Goal: Information Seeking & Learning: Learn about a topic

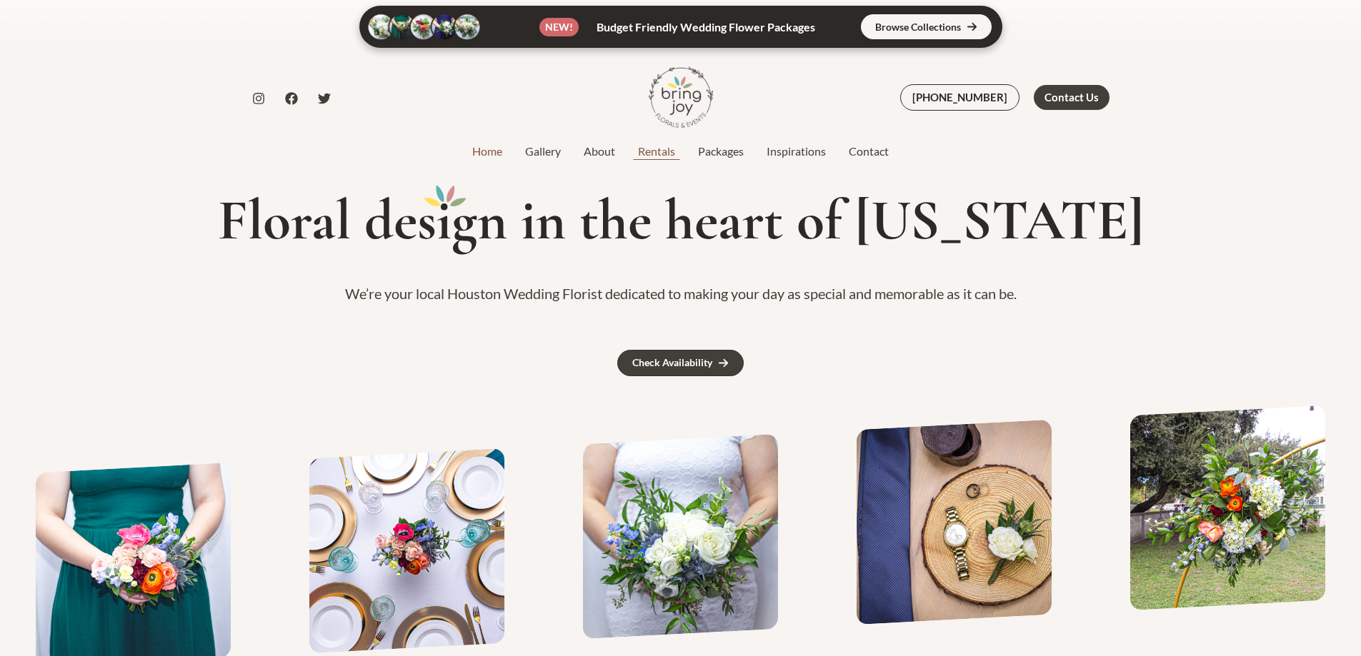
click at [658, 151] on link "Rentals" at bounding box center [656, 151] width 60 height 17
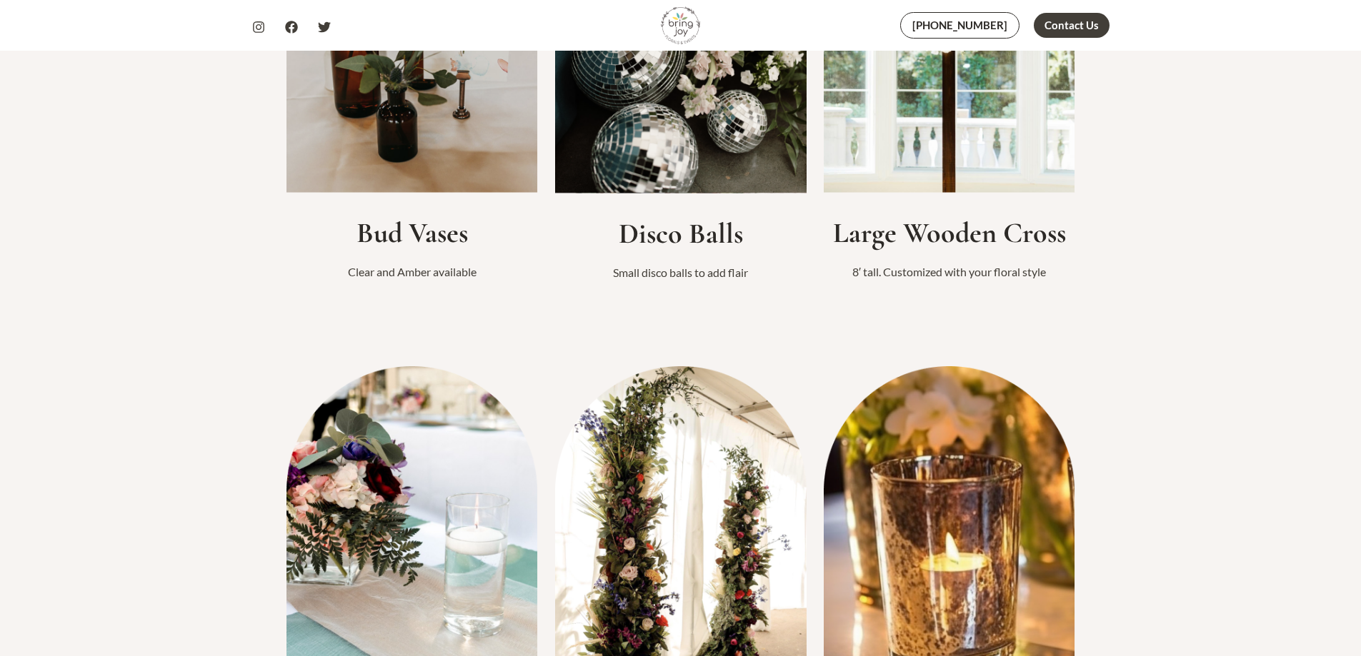
scroll to position [1286, 0]
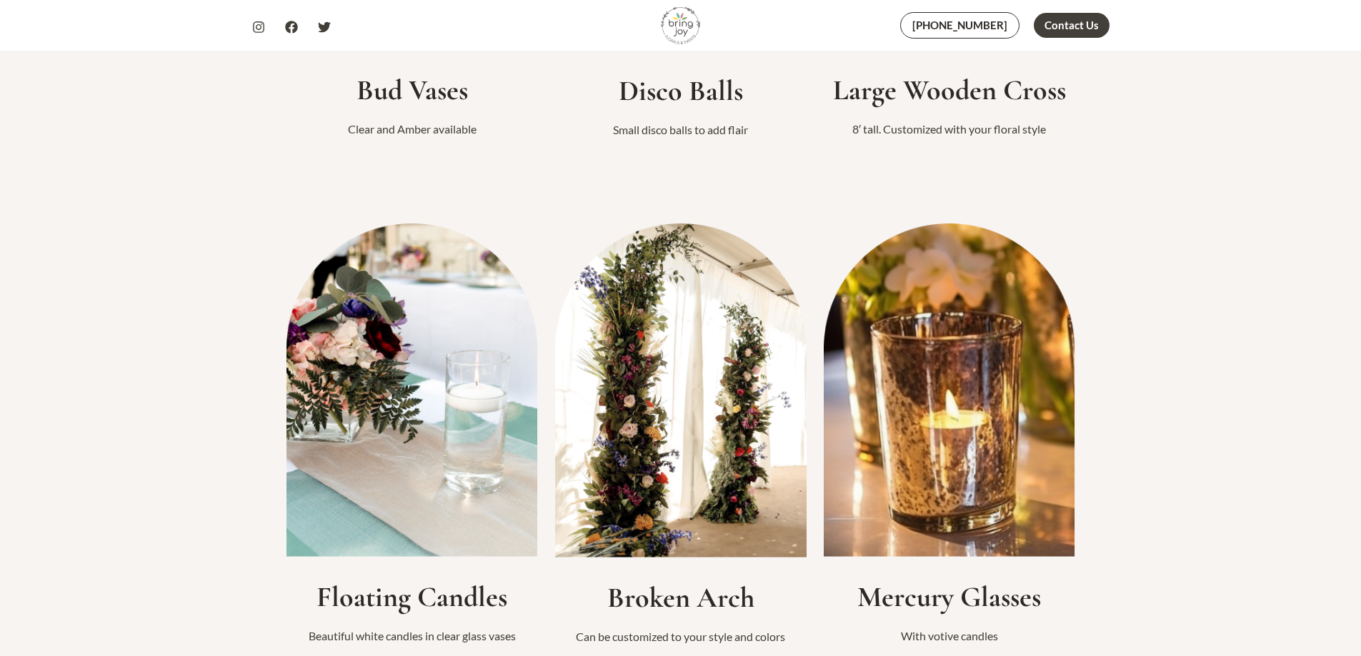
click at [699, 486] on img at bounding box center [680, 391] width 251 height 334
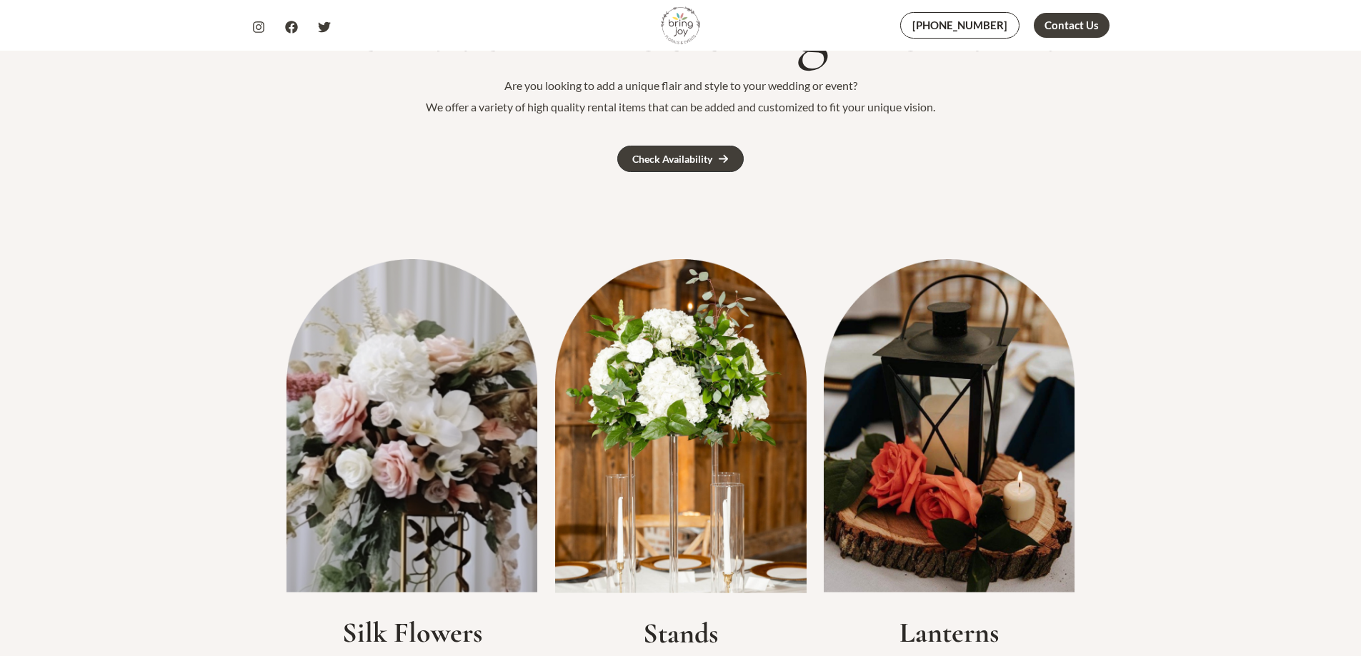
scroll to position [429, 0]
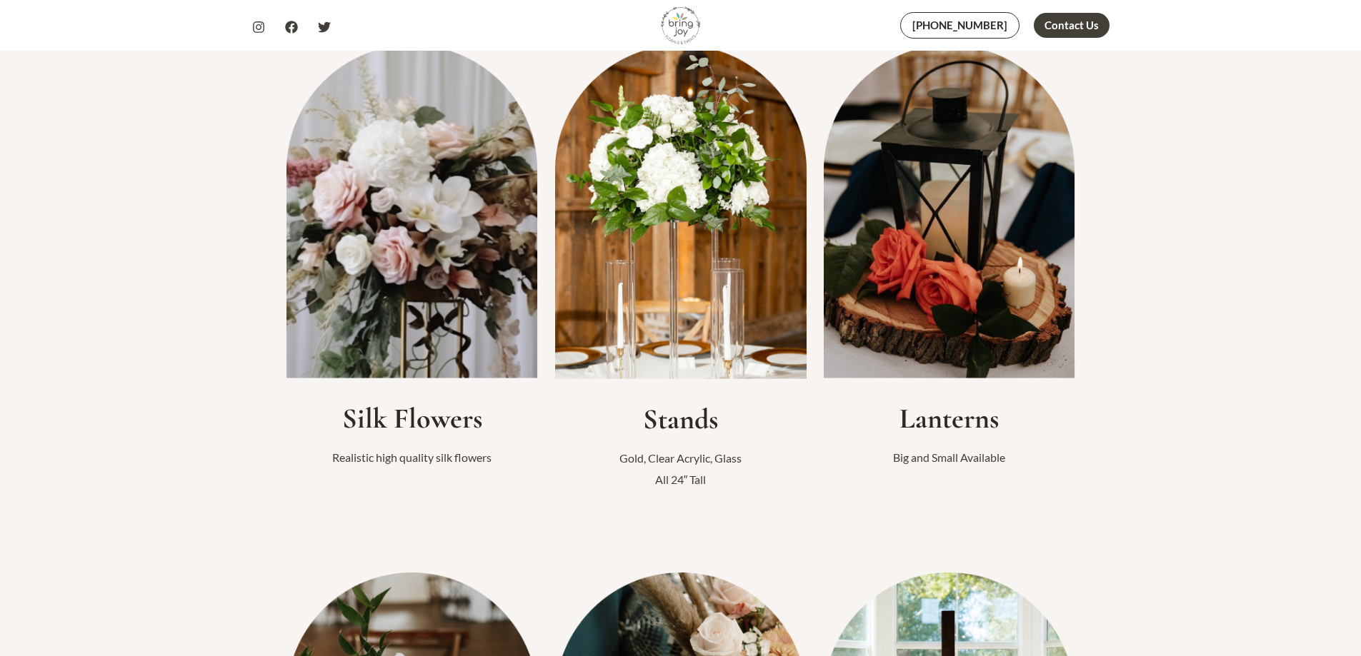
click at [689, 300] on img at bounding box center [680, 212] width 251 height 334
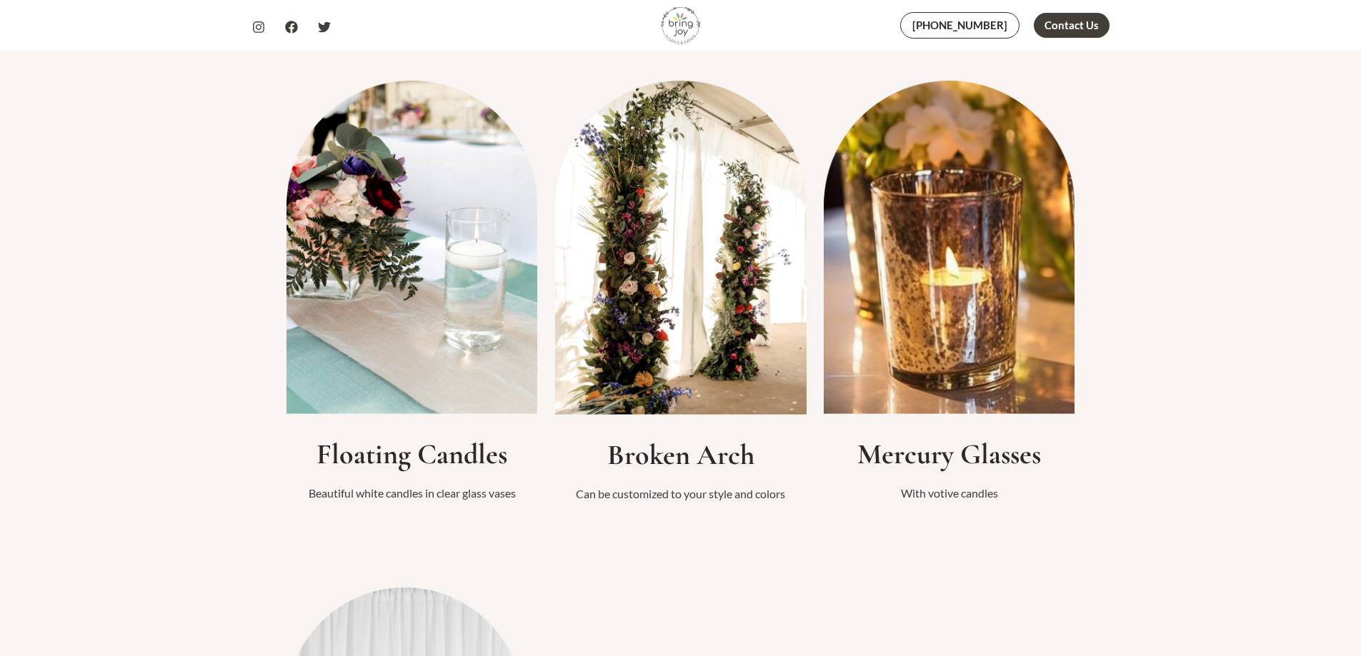
scroll to position [1357, 0]
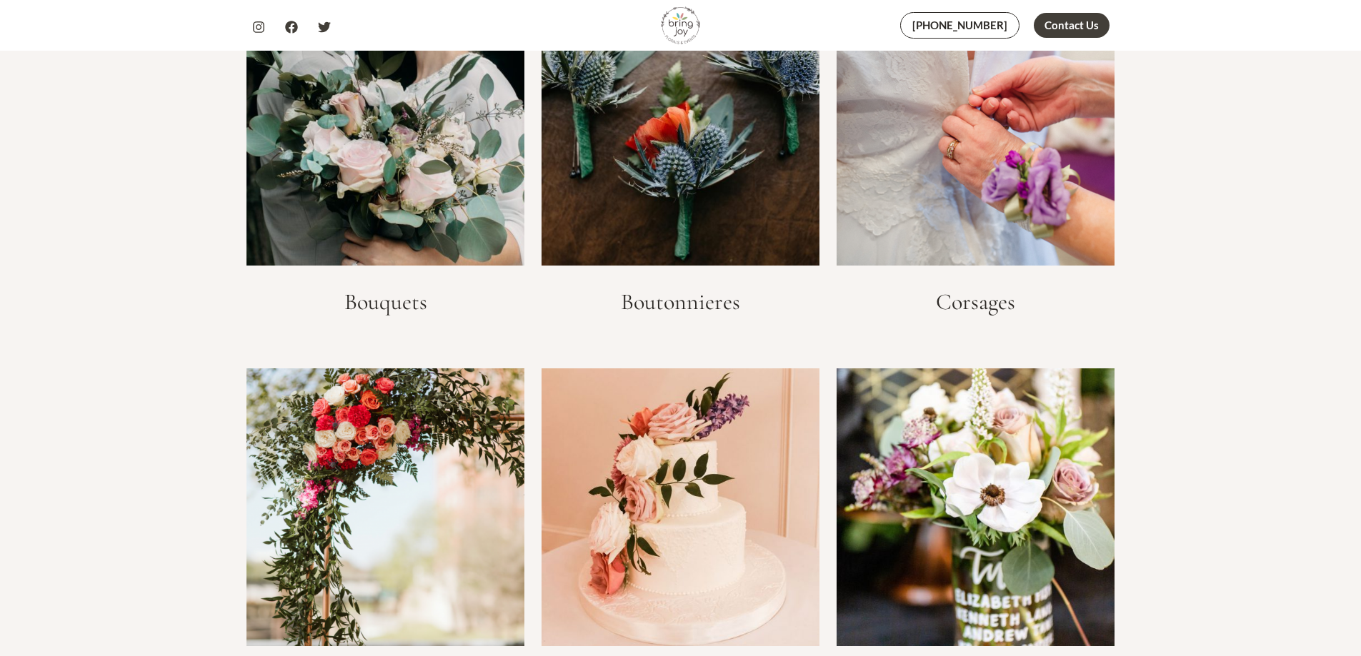
scroll to position [2286, 0]
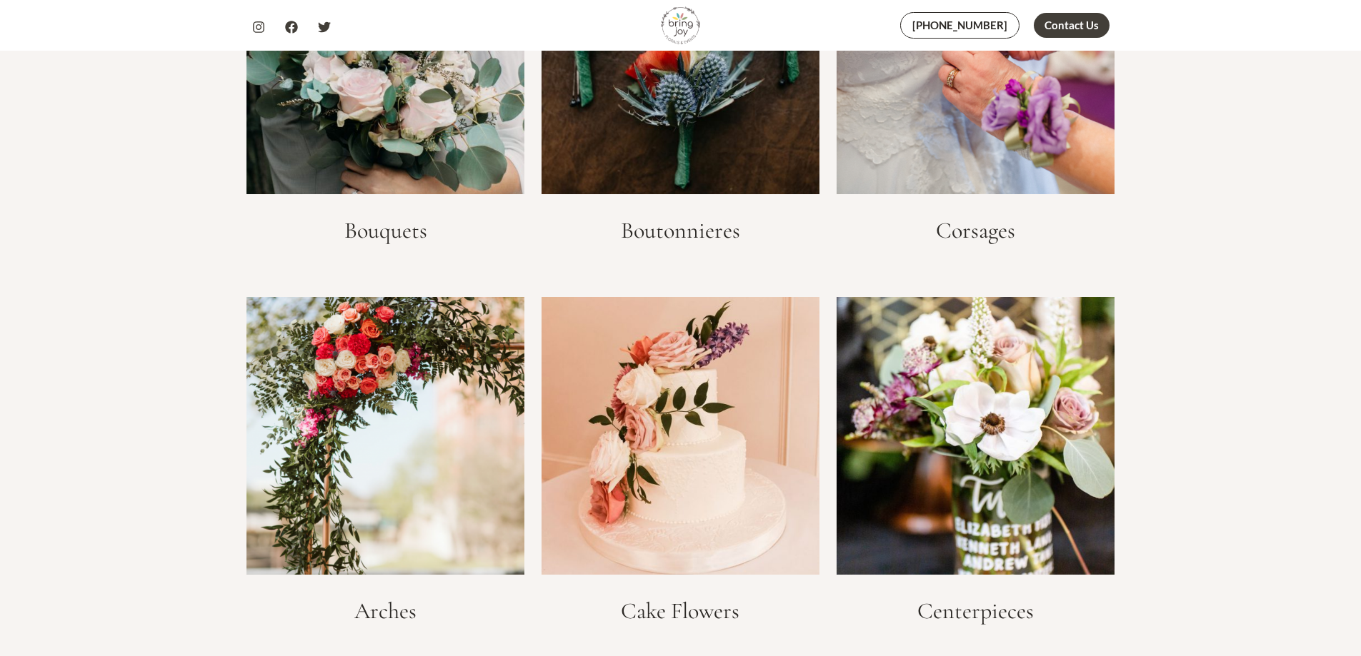
click at [426, 384] on img at bounding box center [385, 436] width 278 height 278
click at [376, 621] on h3 "Arches" at bounding box center [385, 611] width 278 height 27
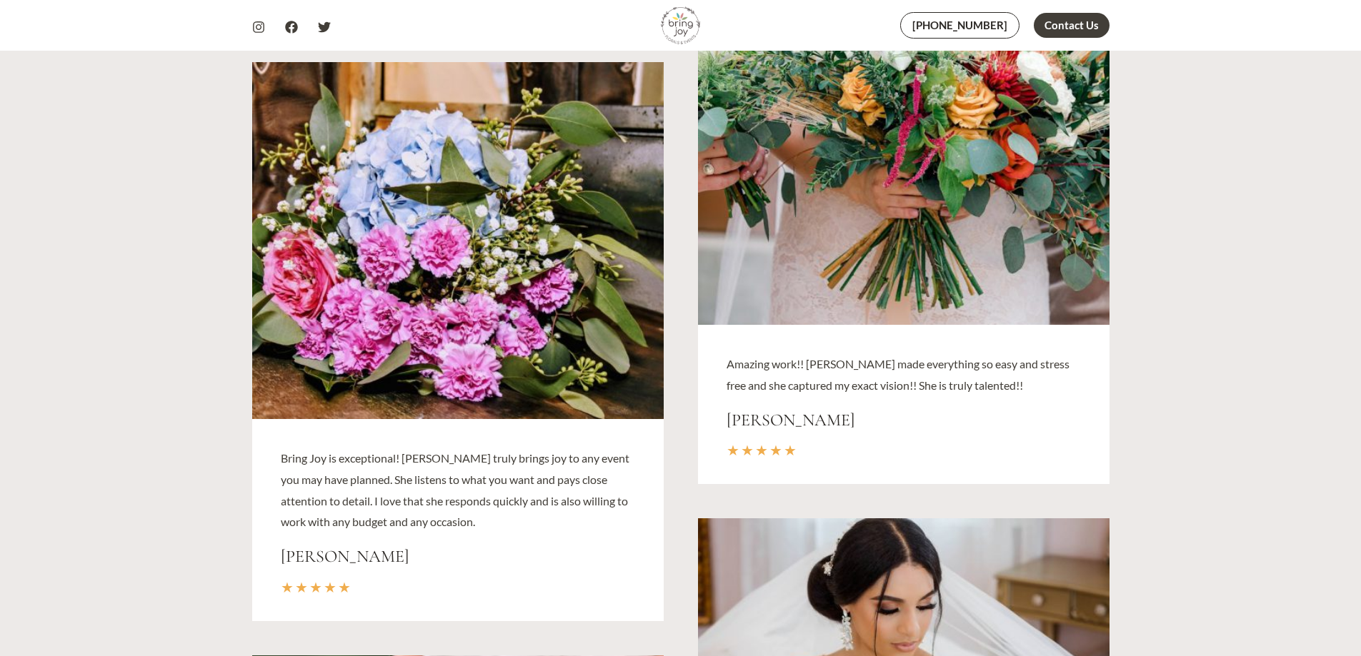
scroll to position [4214, 0]
